Goal: Transaction & Acquisition: Obtain resource

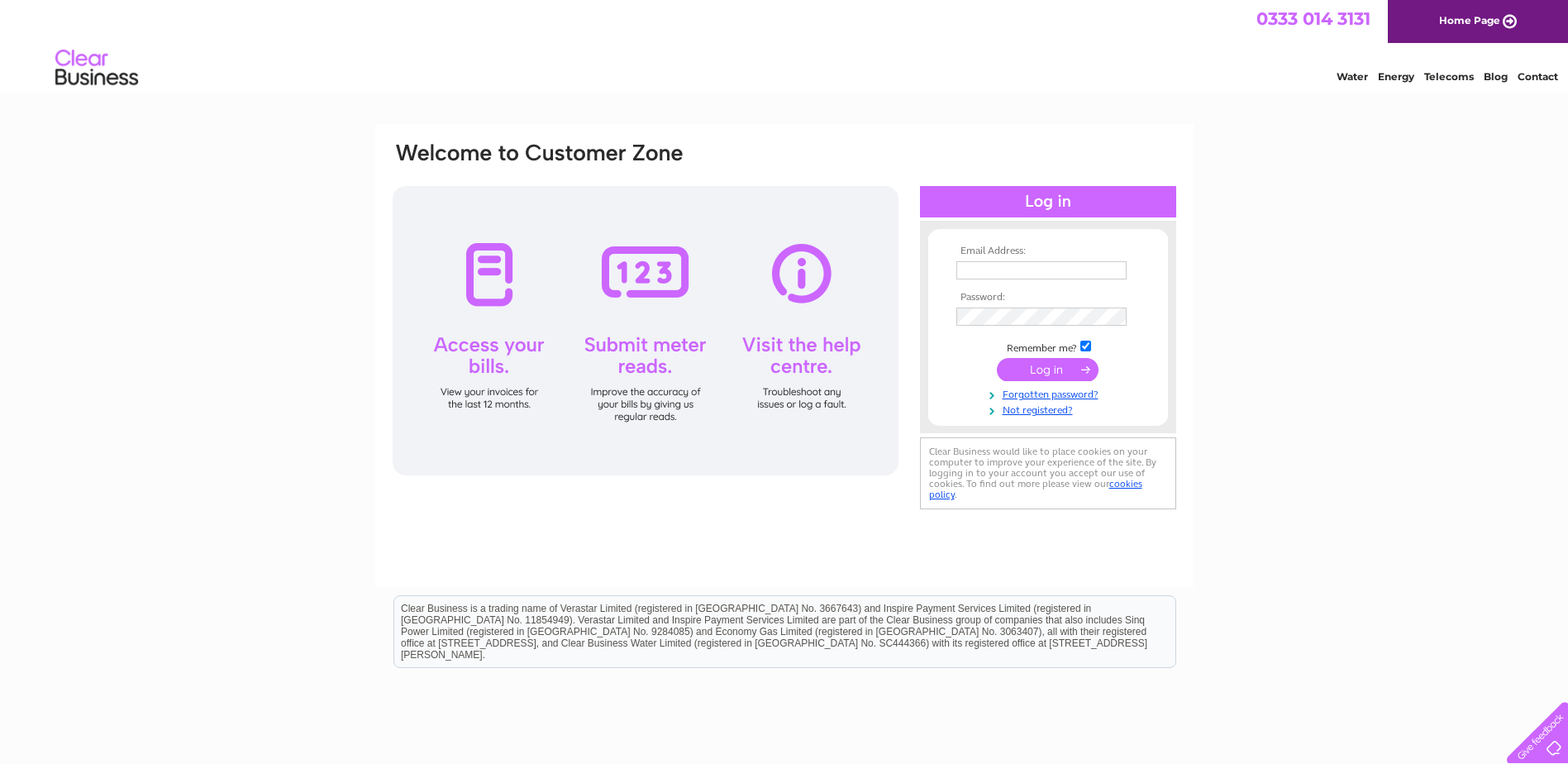
click at [1014, 269] on input "text" at bounding box center [1041, 270] width 170 height 18
paste input "rentalaccounts@uk.atlascopco.com"
type input "rentalaccounts@uk.atlascopco.com"
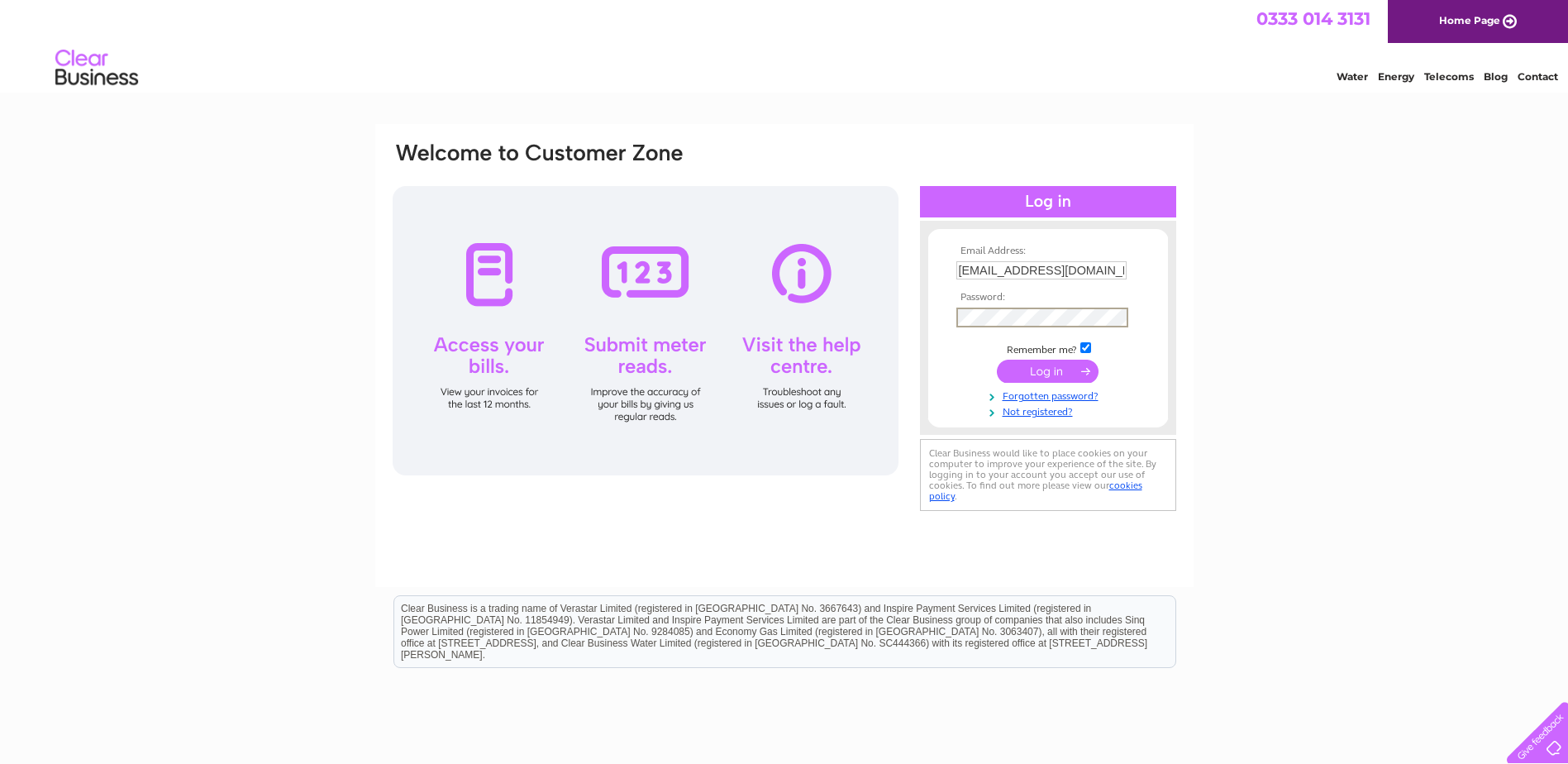
click at [1037, 369] on input "submit" at bounding box center [1047, 371] width 102 height 23
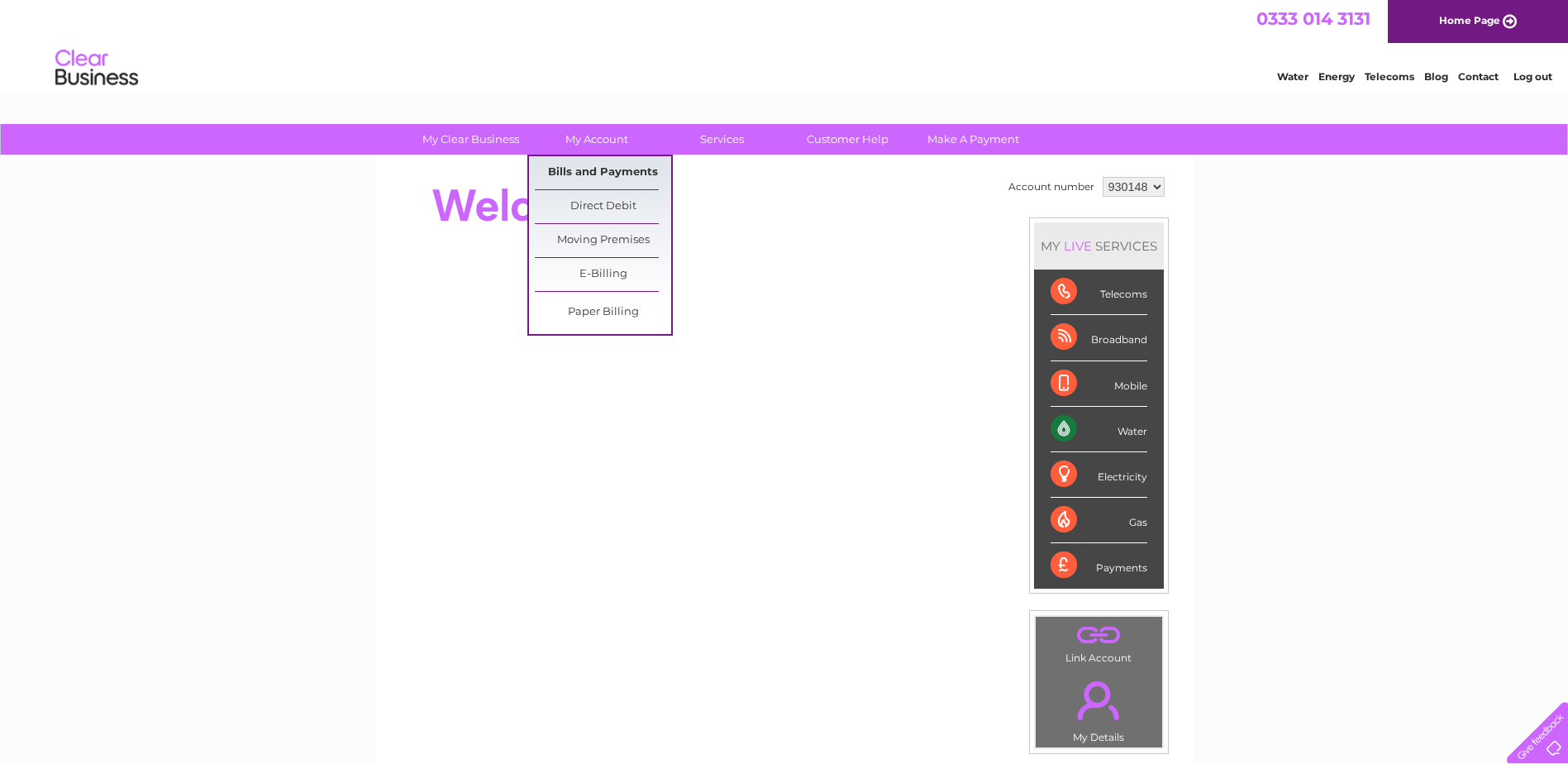
click at [621, 175] on link "Bills and Payments" at bounding box center [603, 172] width 137 height 33
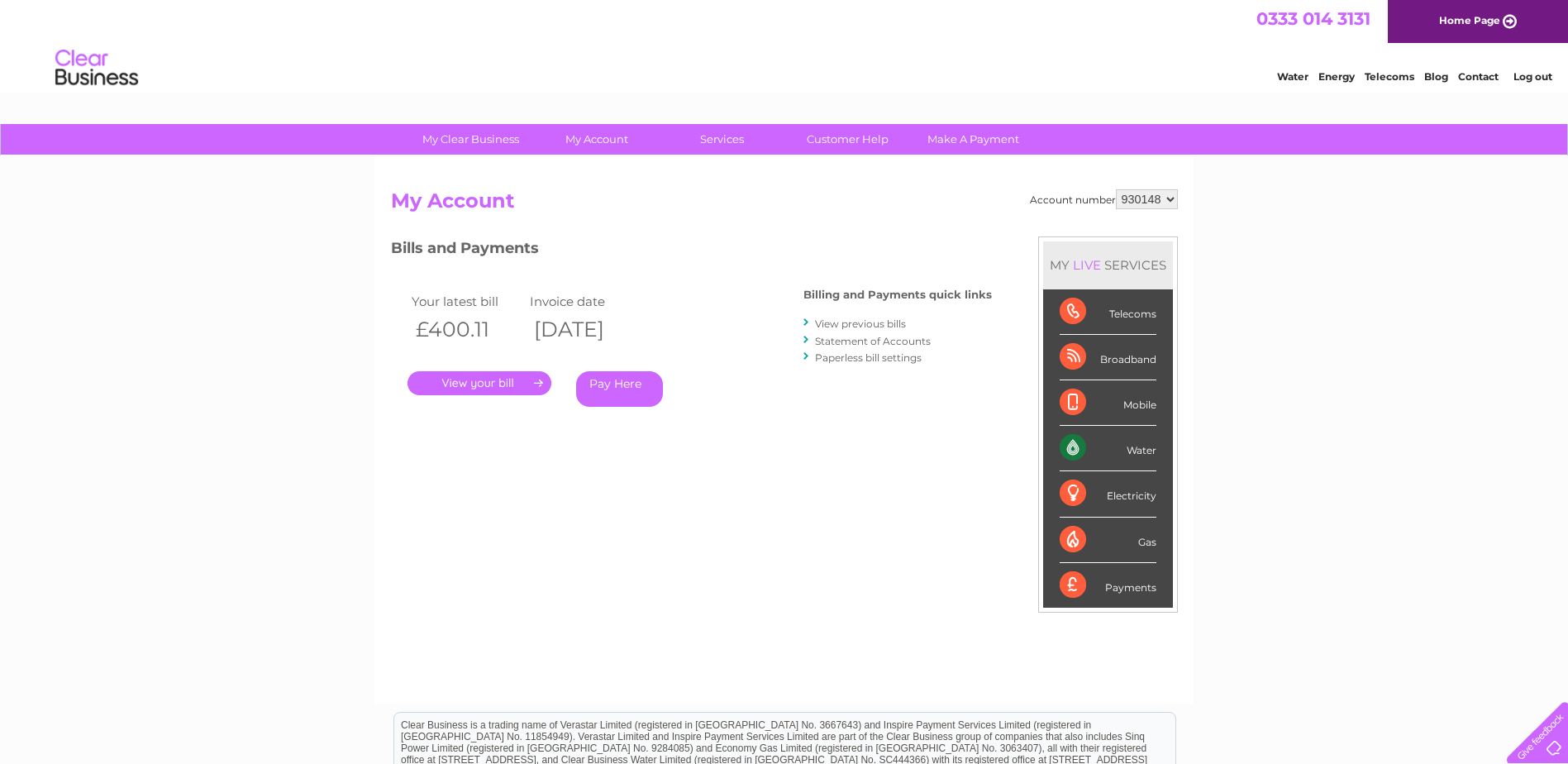
click at [494, 388] on link "." at bounding box center [479, 383] width 143 height 24
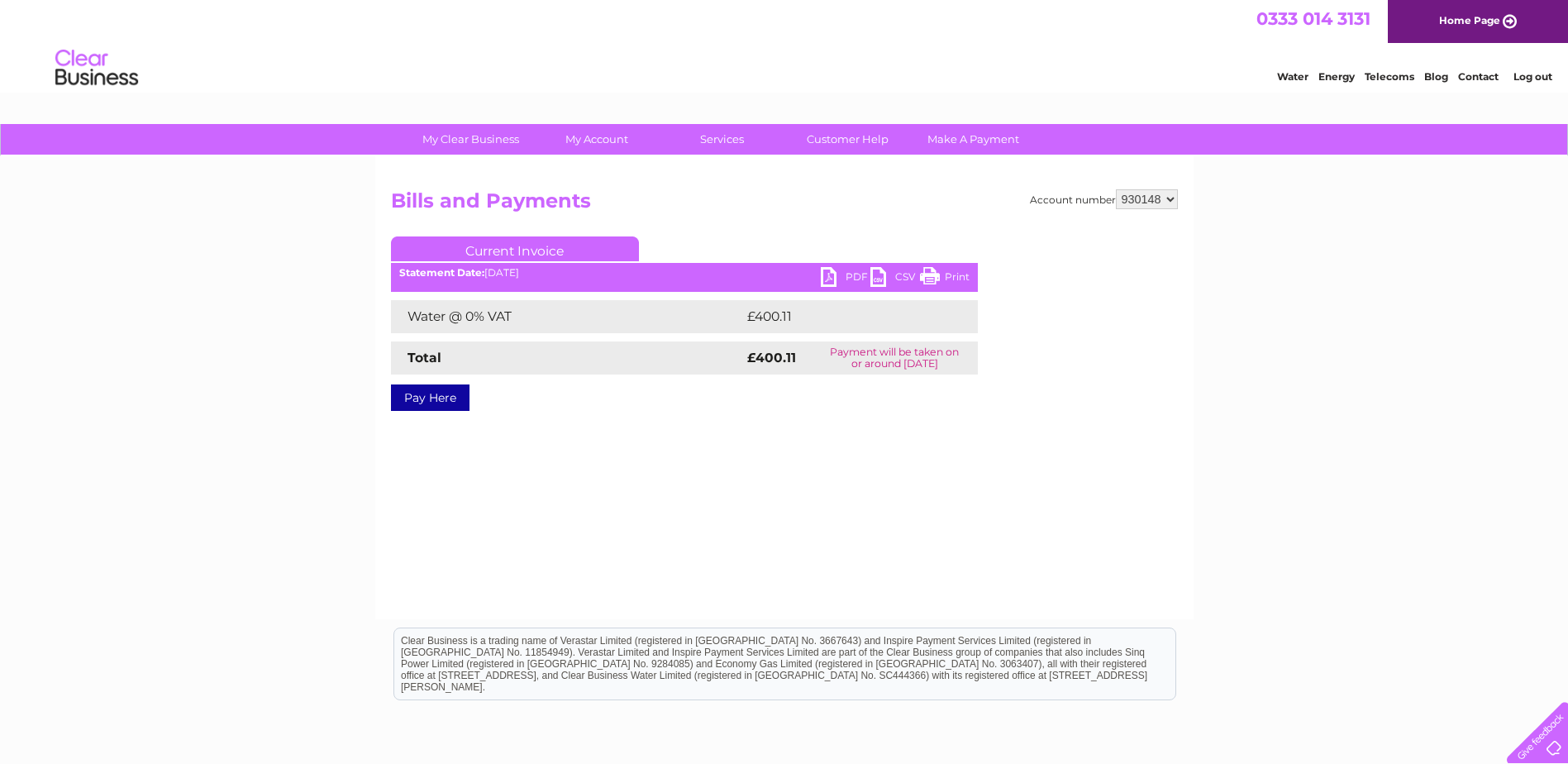
click at [834, 277] on link "PDF" at bounding box center [846, 278] width 49 height 24
click at [1019, 80] on div "Water Energy Telecoms Blog Contact Log out" at bounding box center [784, 69] width 1568 height 54
